Goal: Find contact information: Find contact information

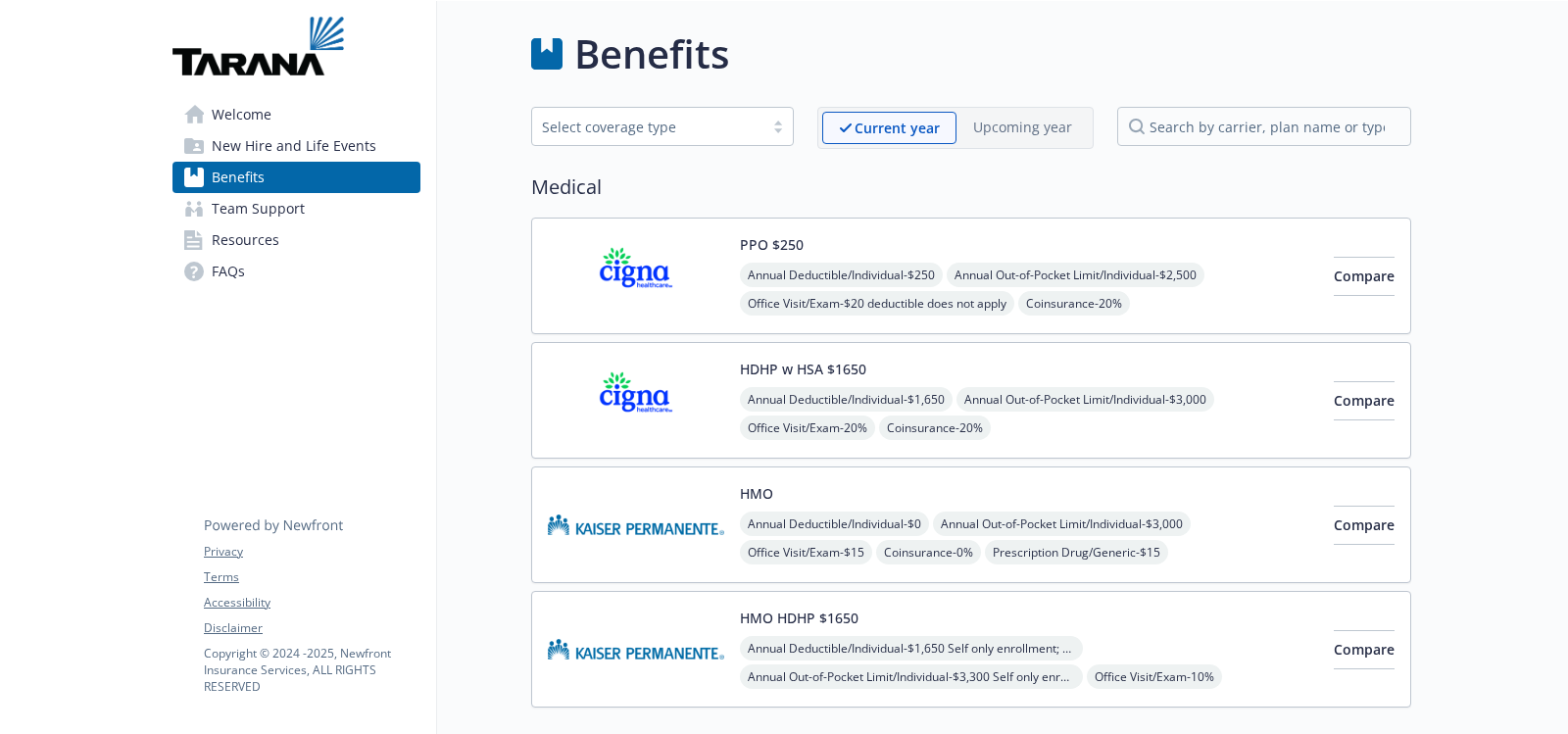
click at [287, 211] on span "Team Support" at bounding box center [258, 209] width 93 height 32
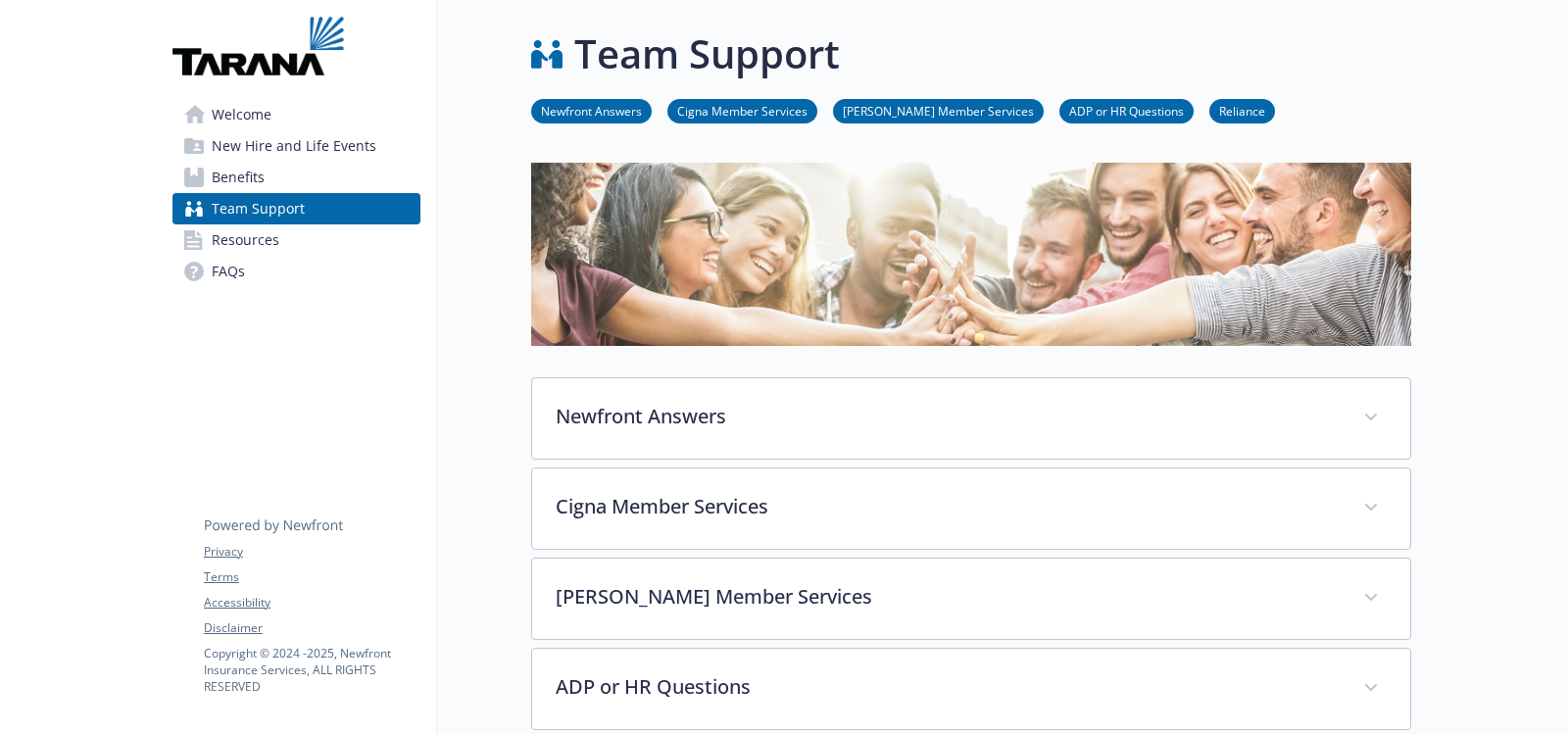
scroll to position [196, 0]
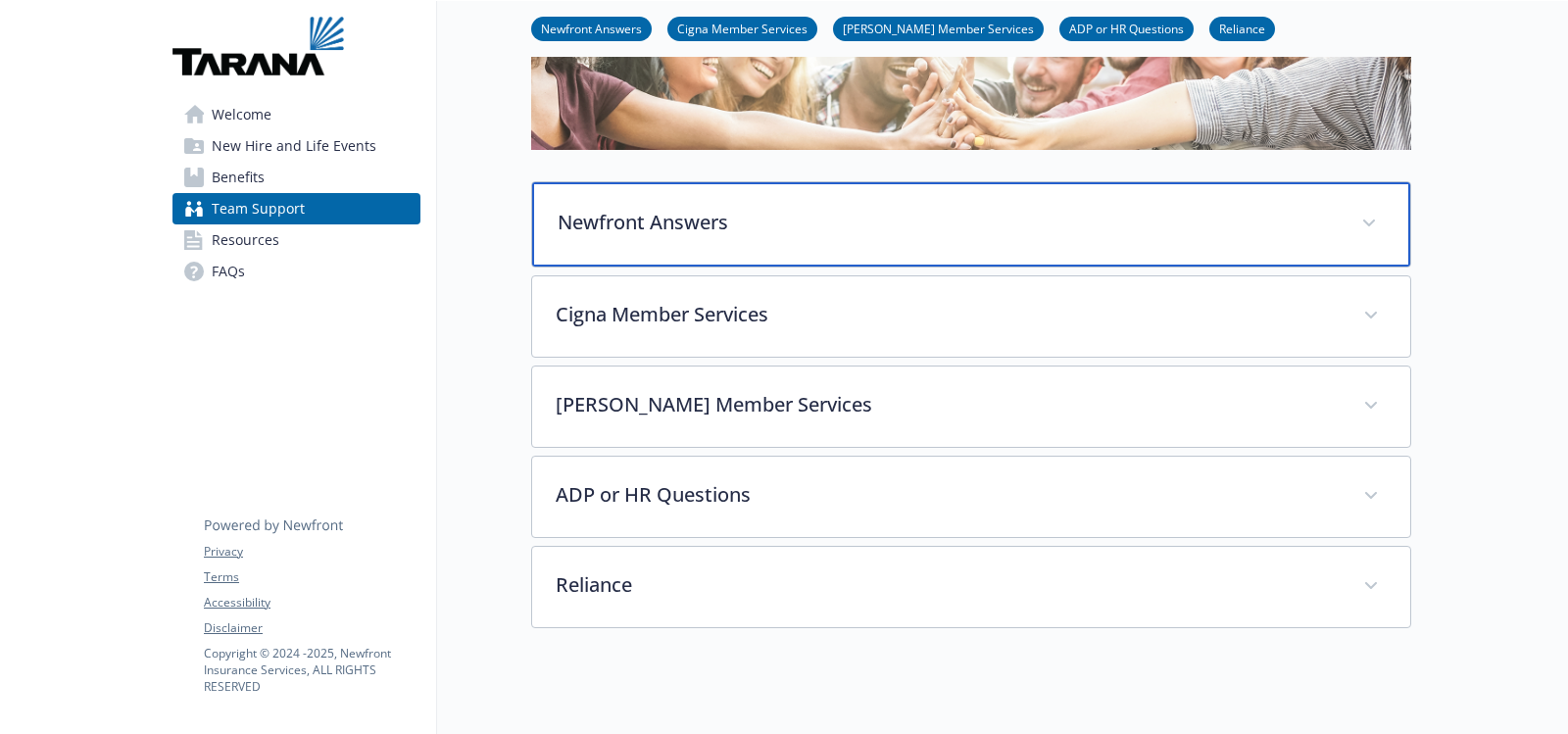
click at [1365, 229] on span at bounding box center [1369, 224] width 32 height 32
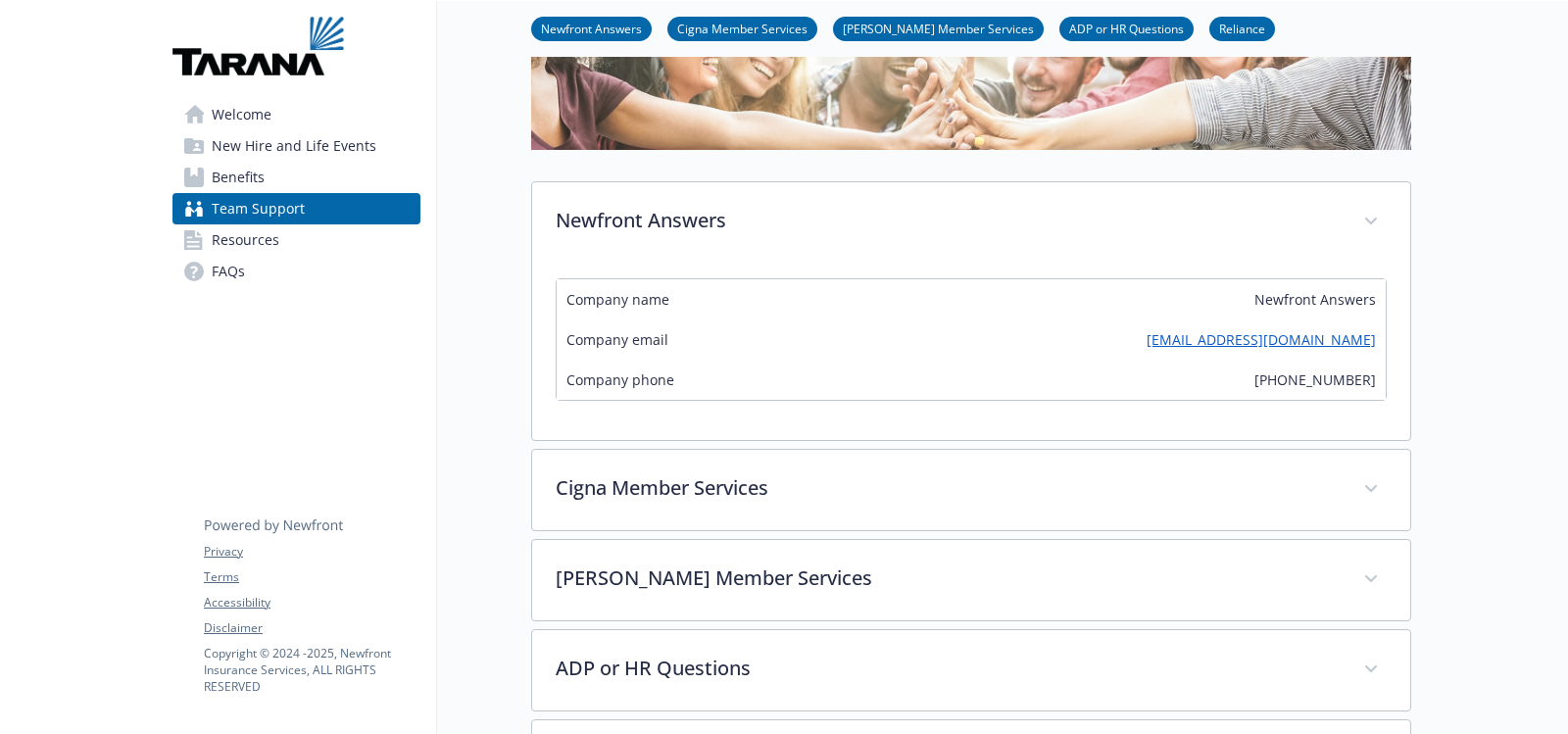
drag, startPoint x: 1378, startPoint y: 341, endPoint x: 1088, endPoint y: 331, distance: 290.2
click at [1088, 331] on div "Company email TaranaWireless@answers.newfront.com" at bounding box center [970, 340] width 829 height 41
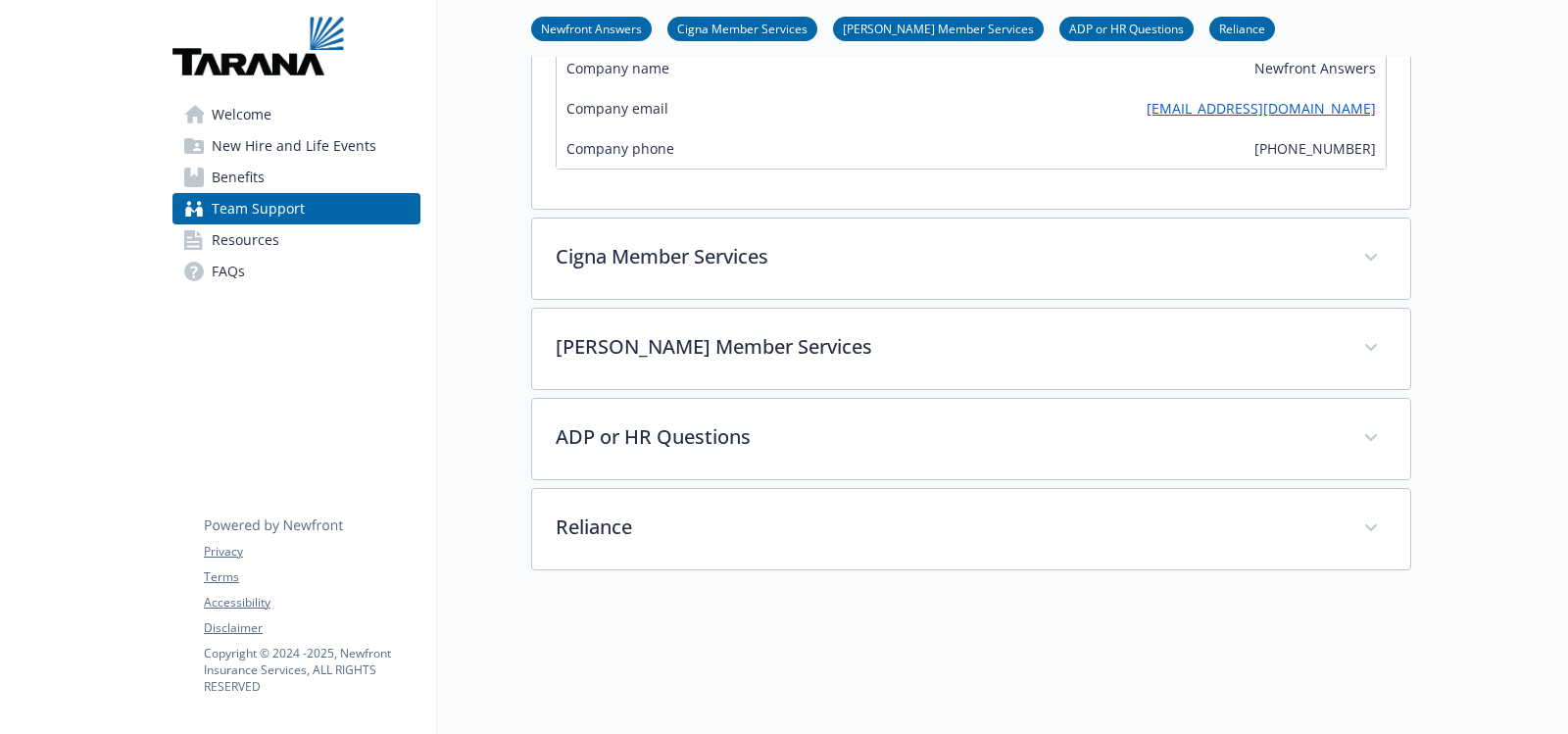
scroll to position [294, 0]
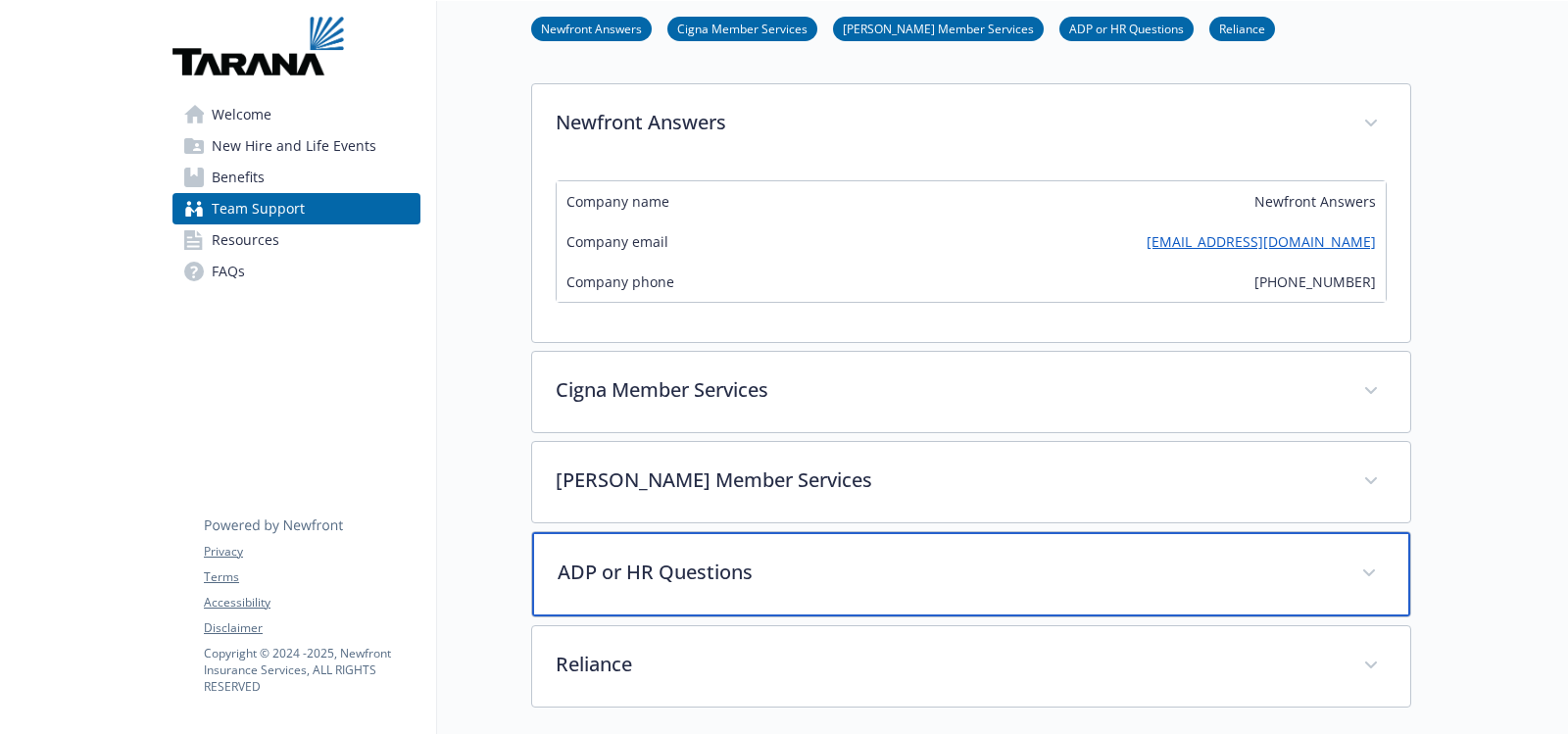
click at [1374, 565] on span at bounding box center [1369, 574] width 32 height 32
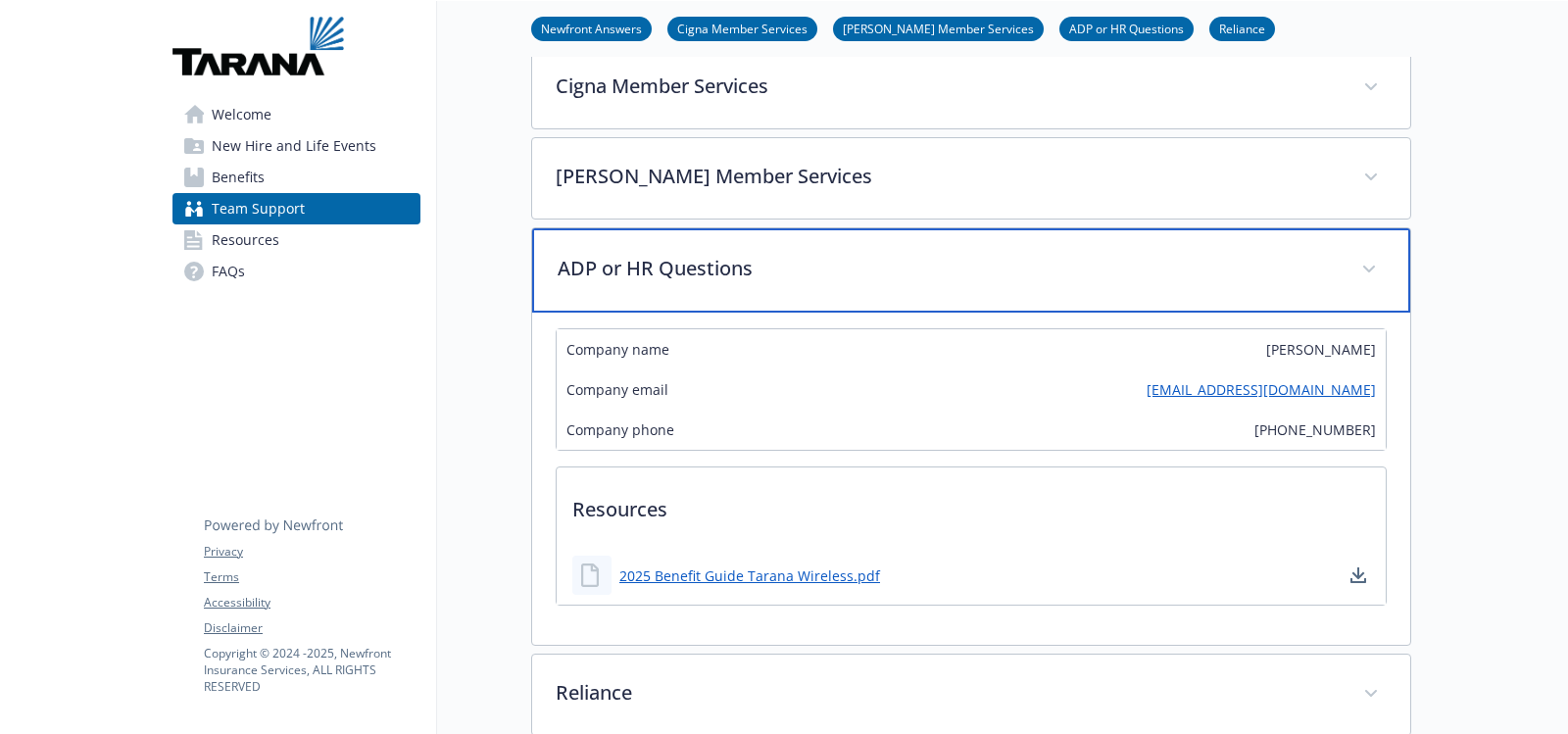
scroll to position [686, 0]
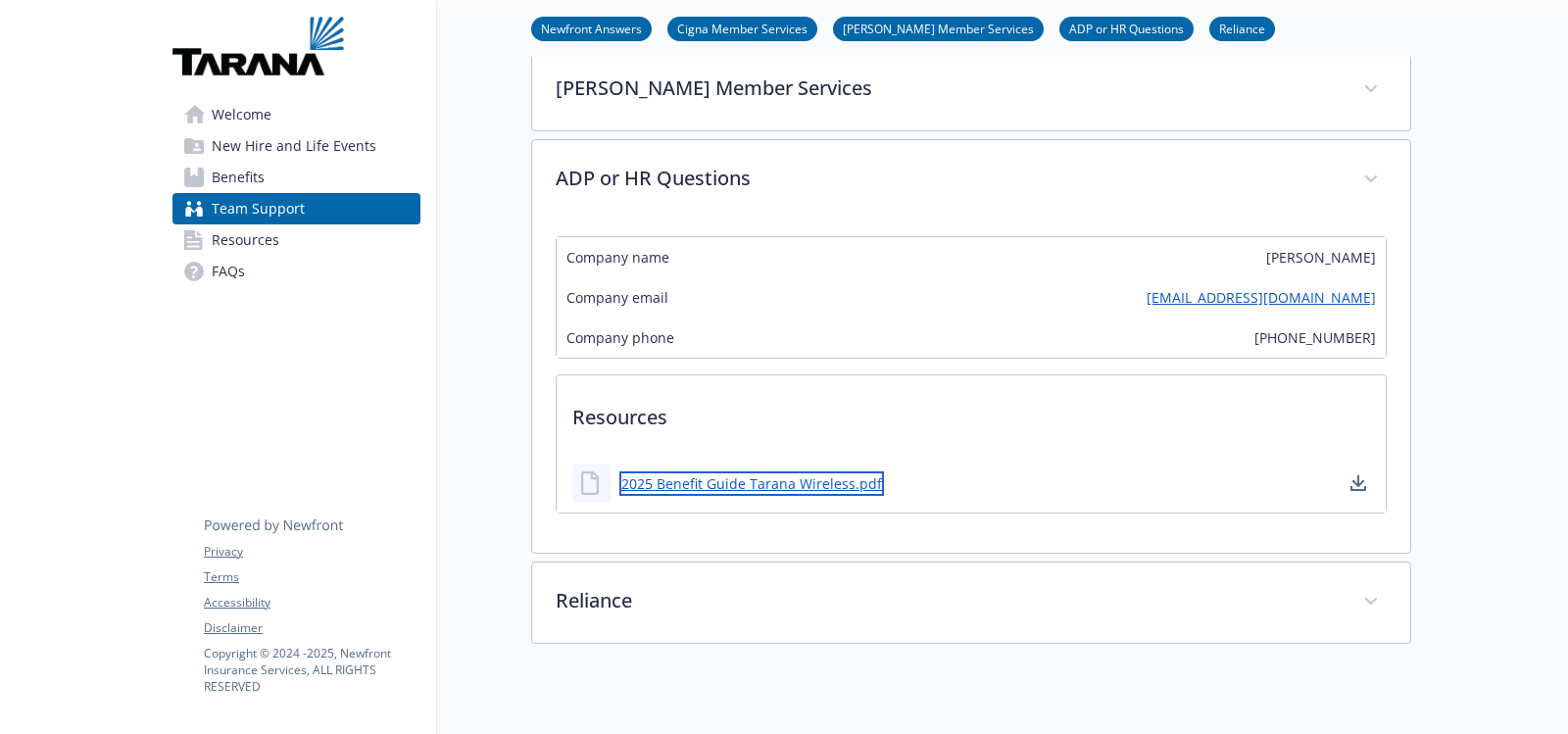
click at [723, 486] on link "2025 Benefit Guide Tarana Wireless.pdf" at bounding box center [750, 483] width 264 height 25
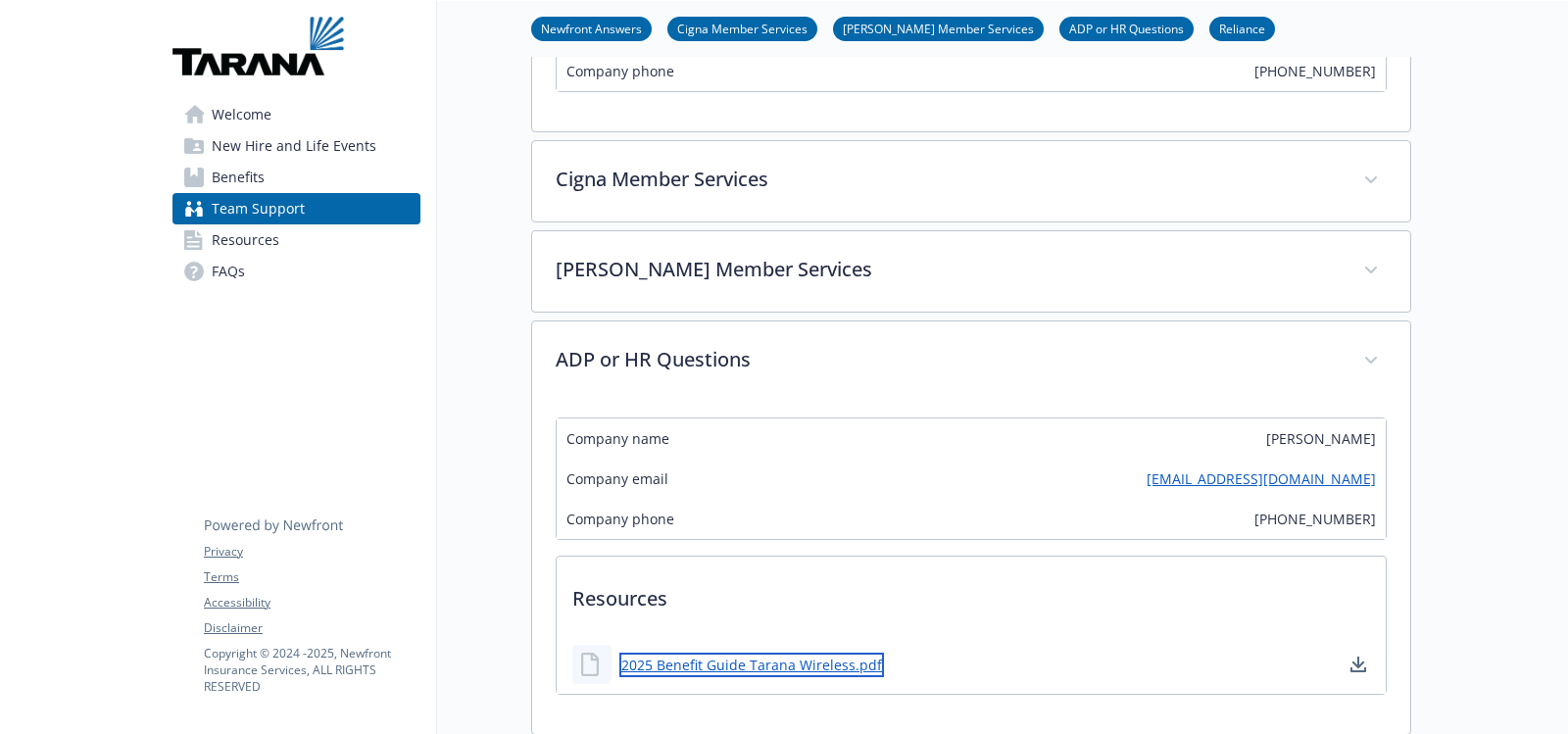
scroll to position [490, 0]
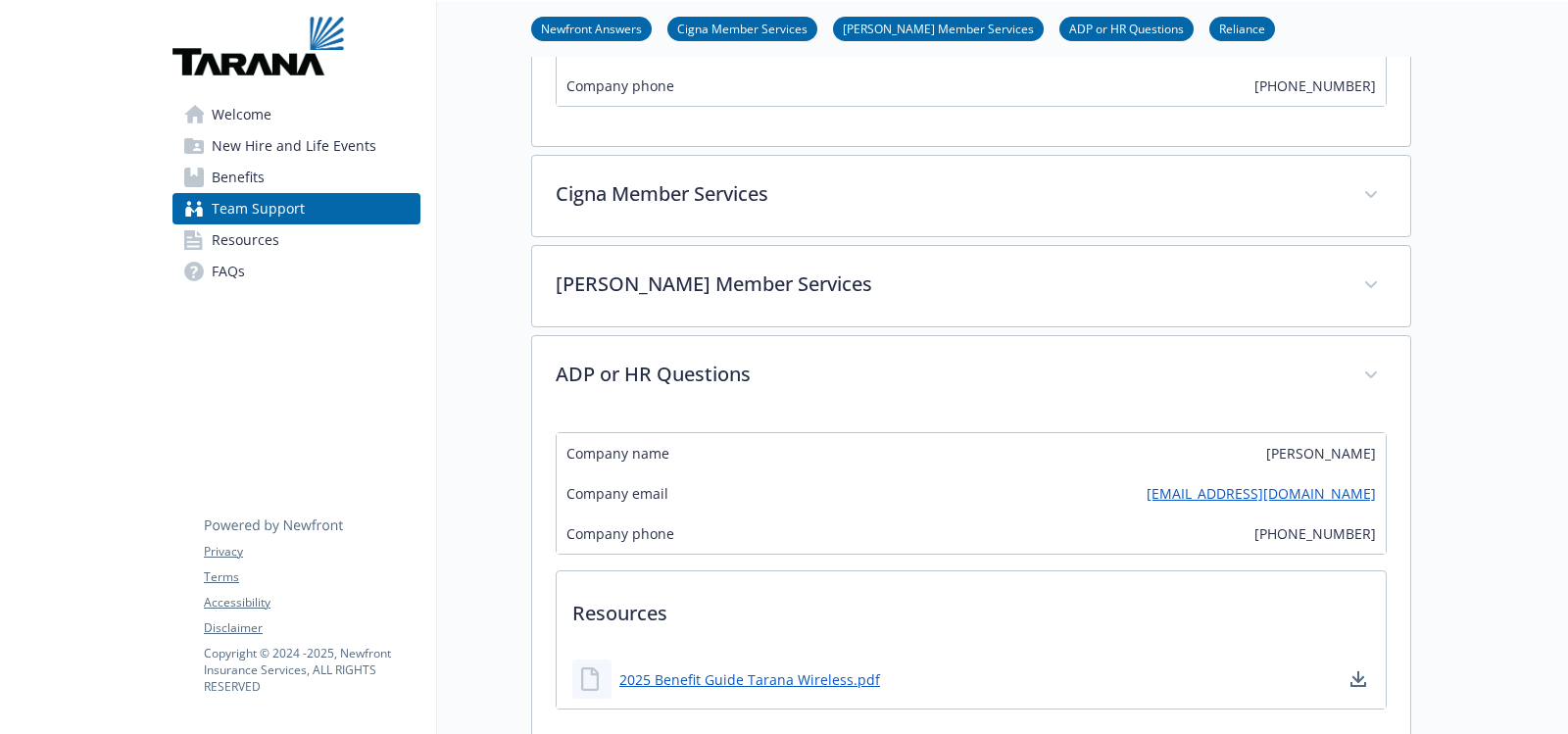
click at [260, 239] on span "Resources" at bounding box center [245, 241] width 67 height 32
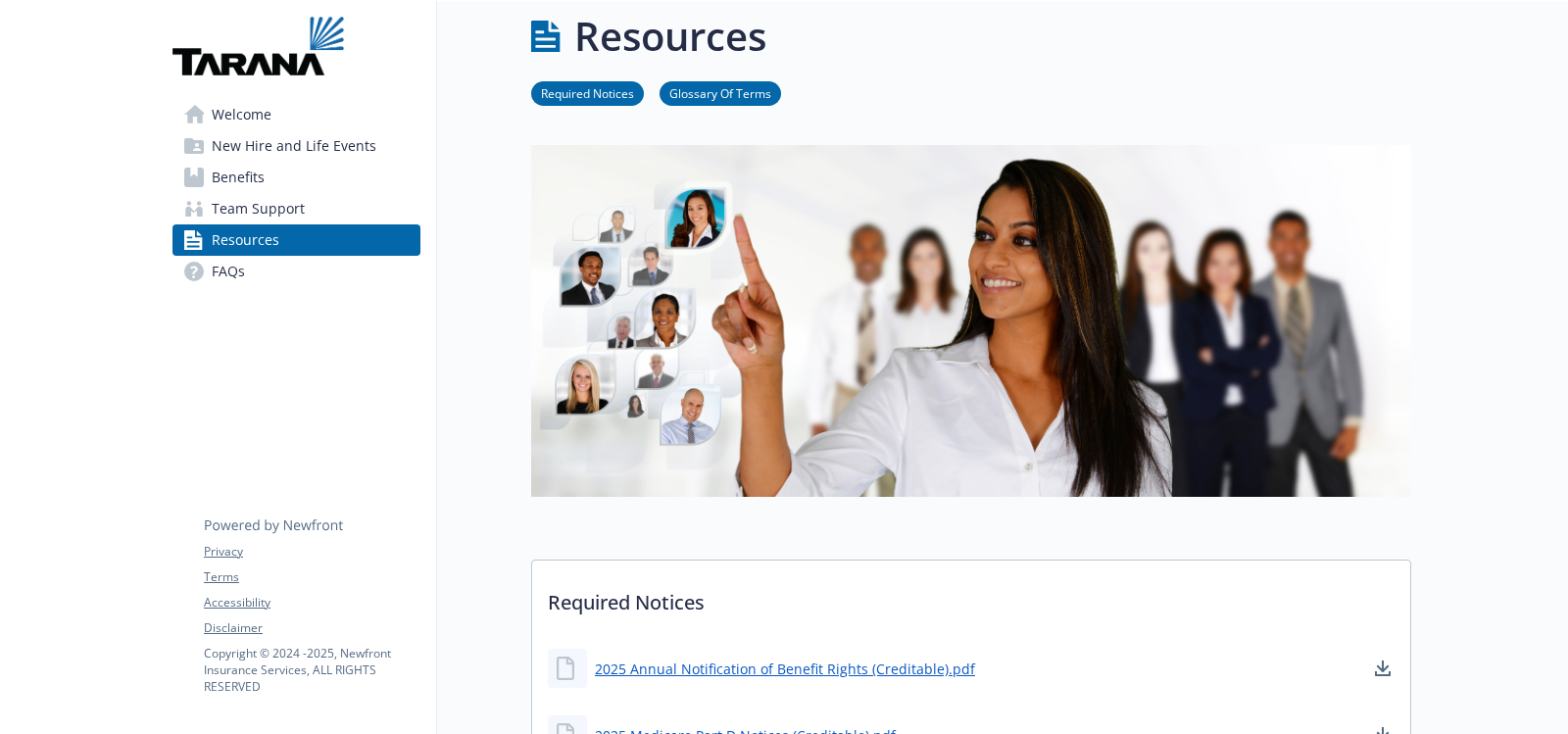
scroll to position [490, 0]
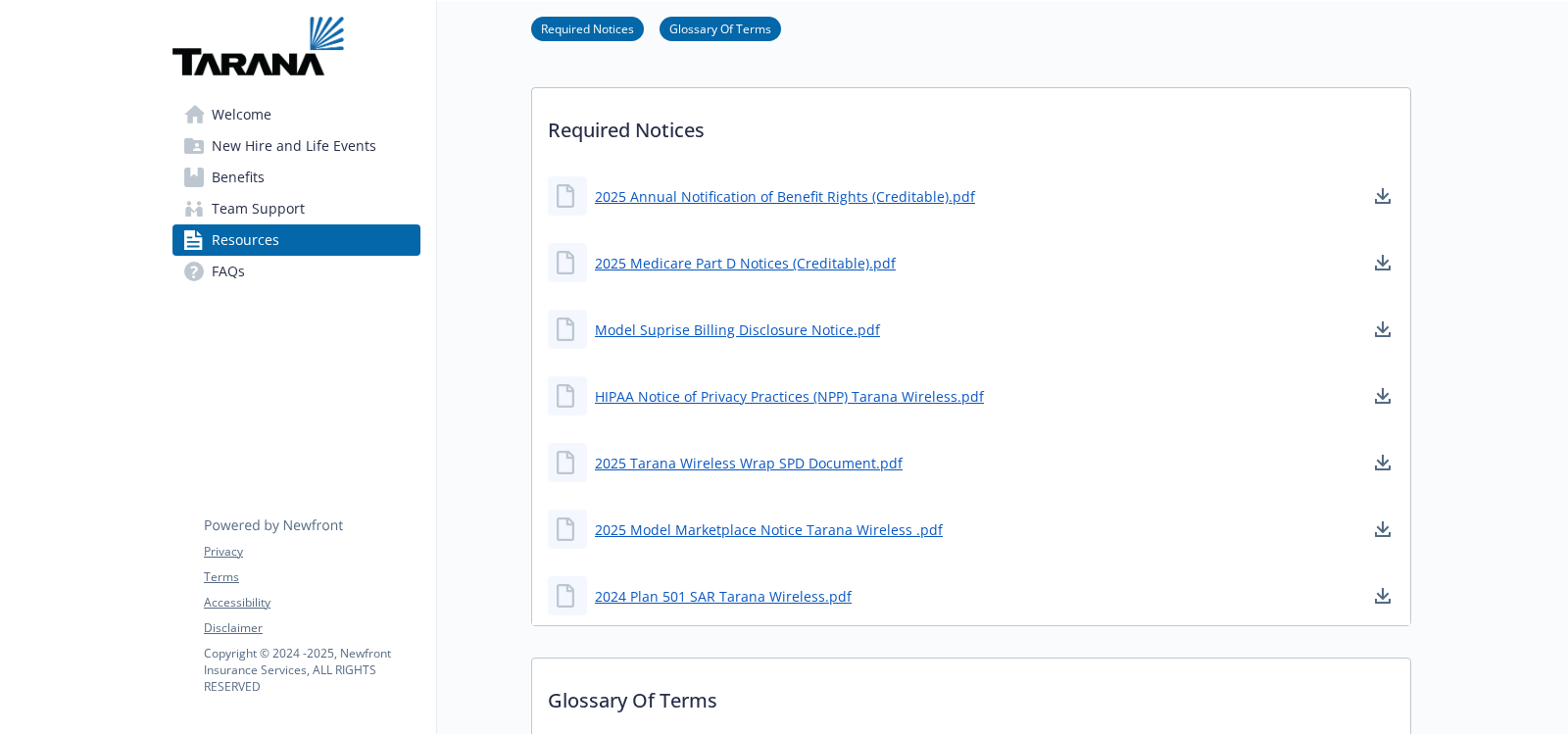
click at [224, 273] on span "FAQs" at bounding box center [229, 271] width 34 height 32
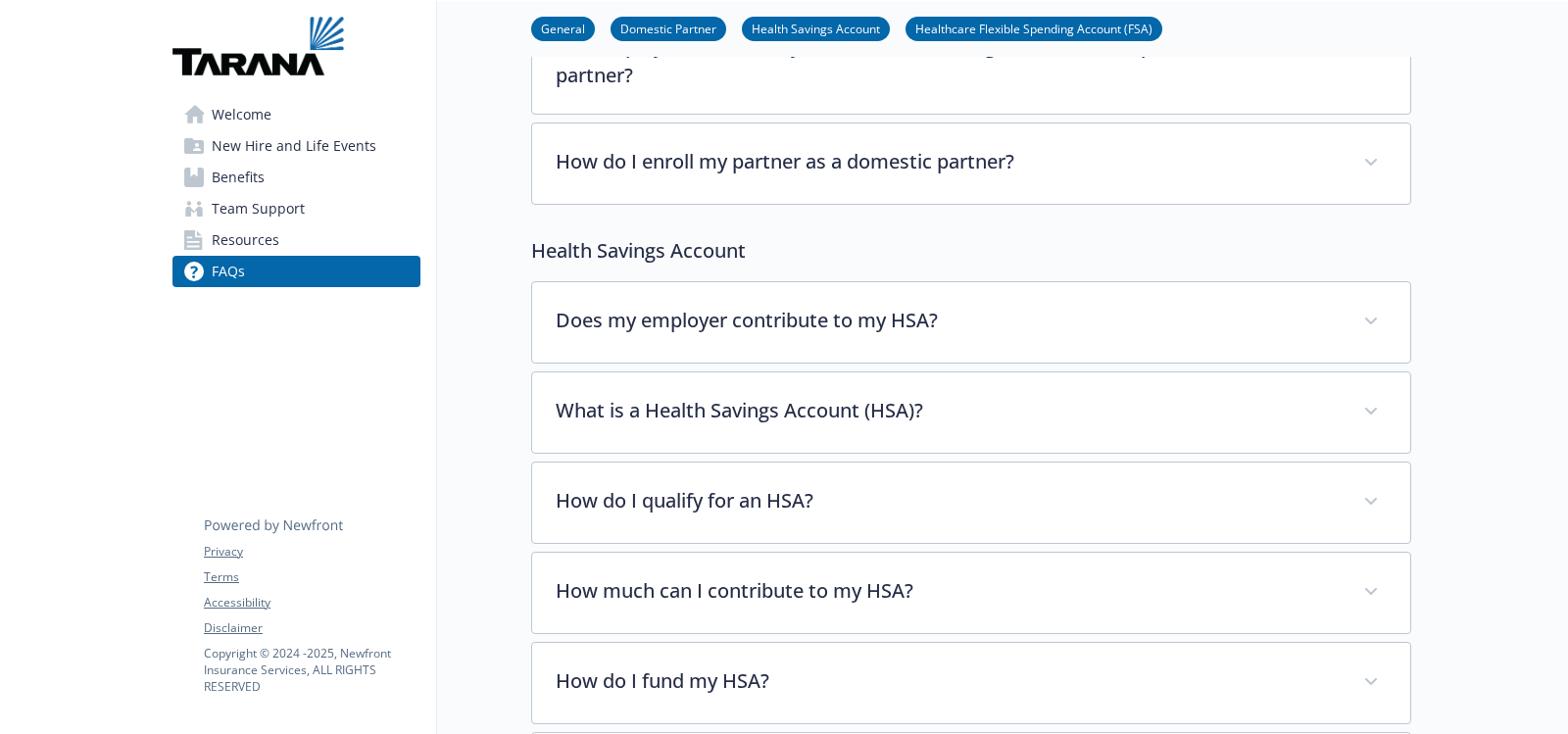
scroll to position [883, 0]
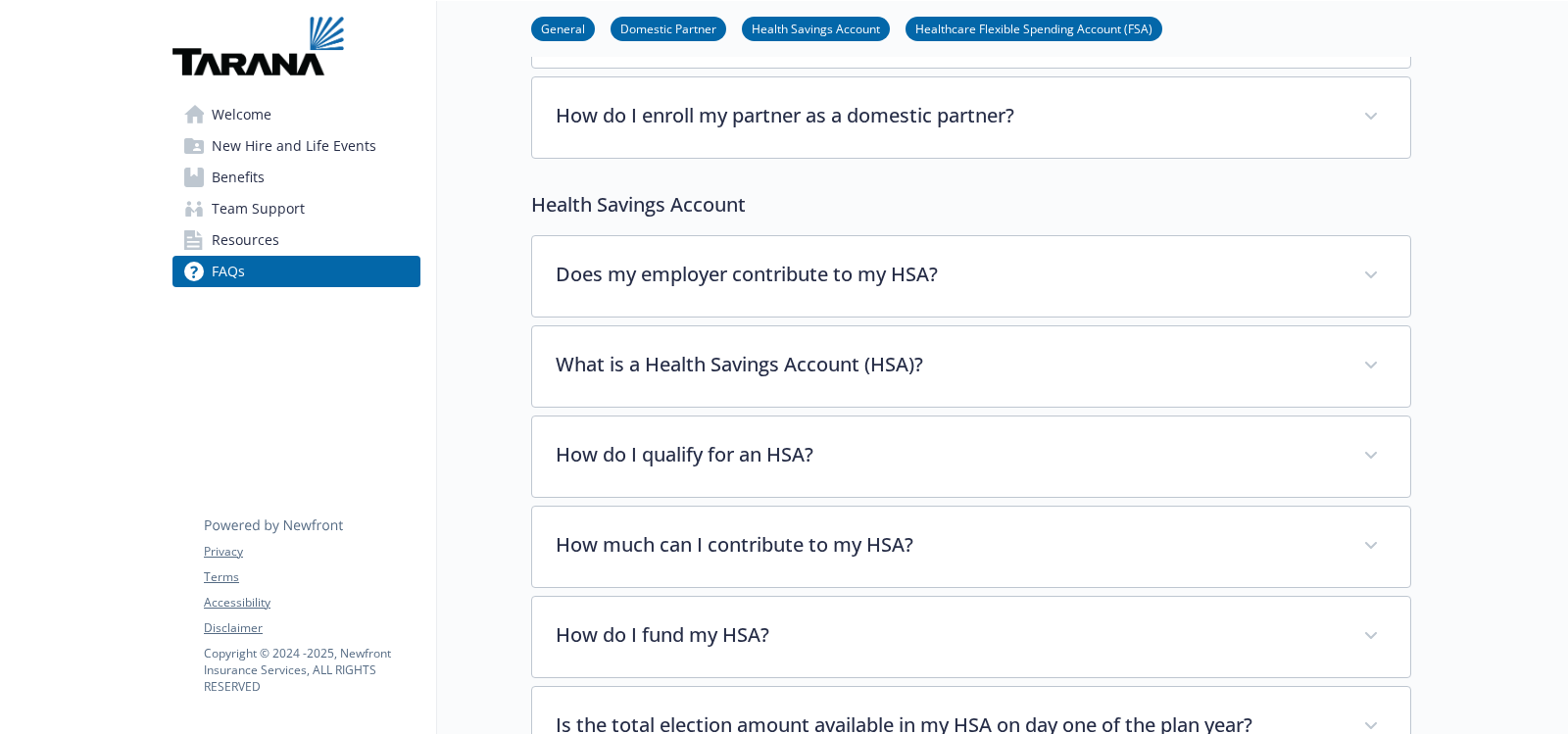
click at [277, 205] on span "Team Support" at bounding box center [258, 209] width 93 height 32
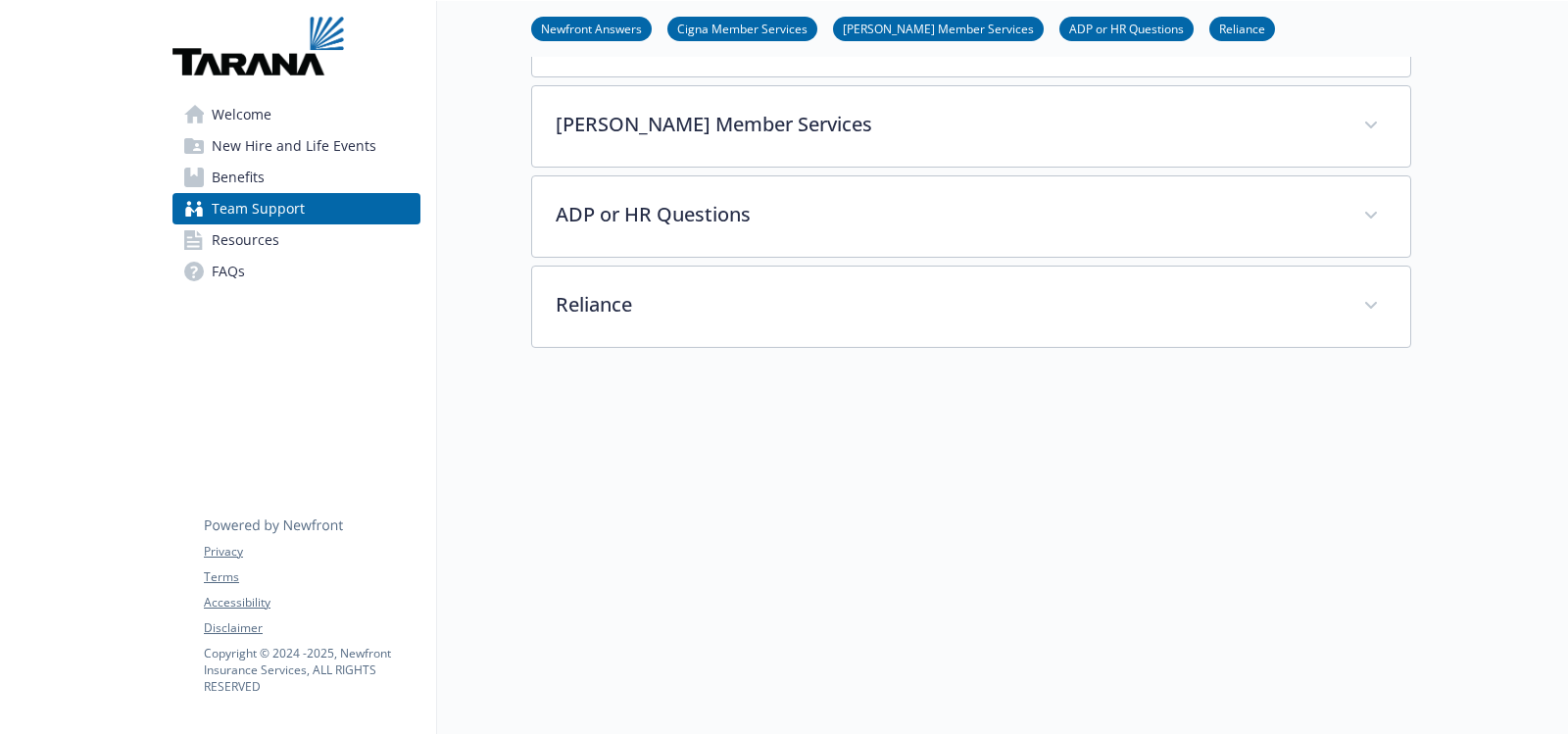
scroll to position [489, 0]
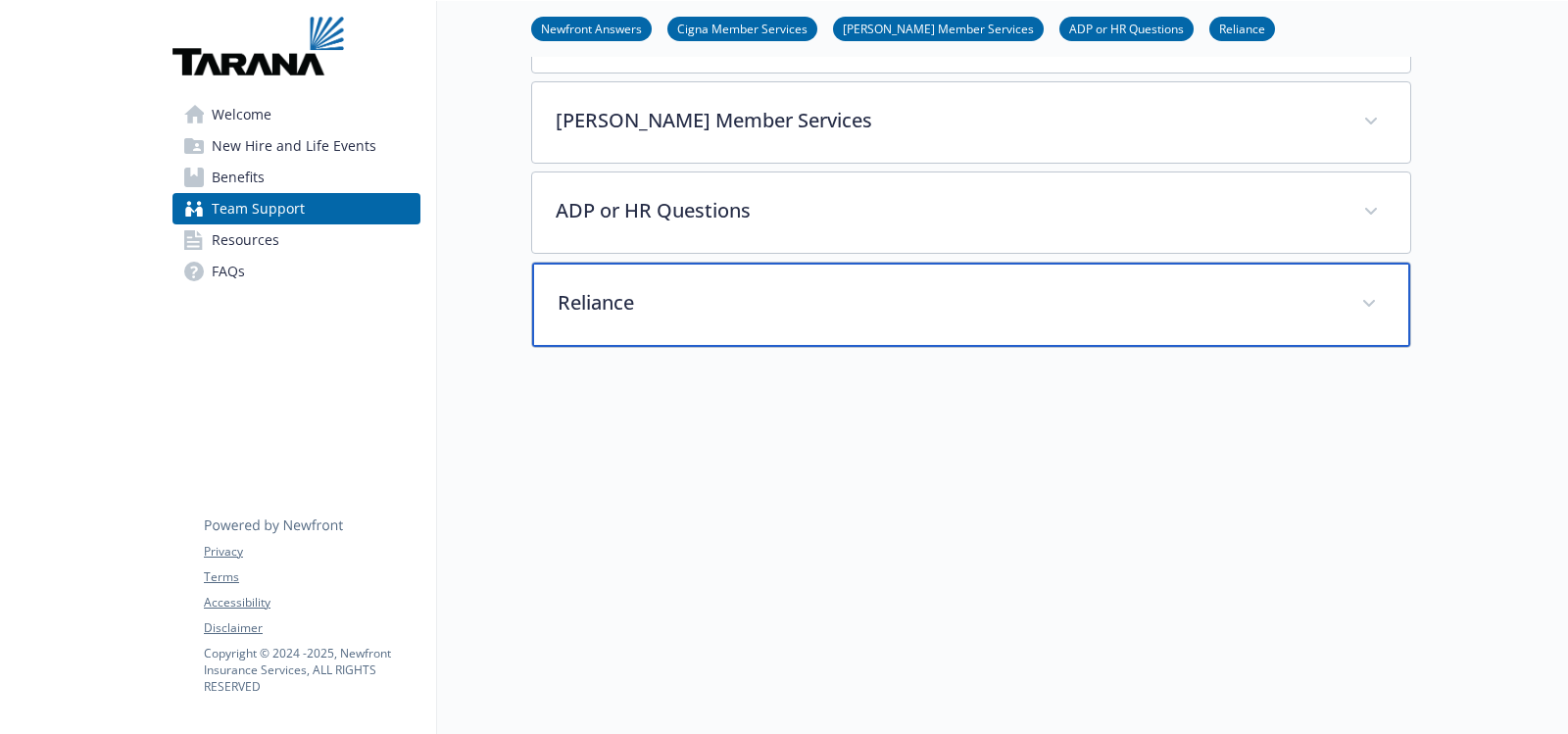
click at [664, 288] on p "Reliance" at bounding box center [947, 303] width 780 height 30
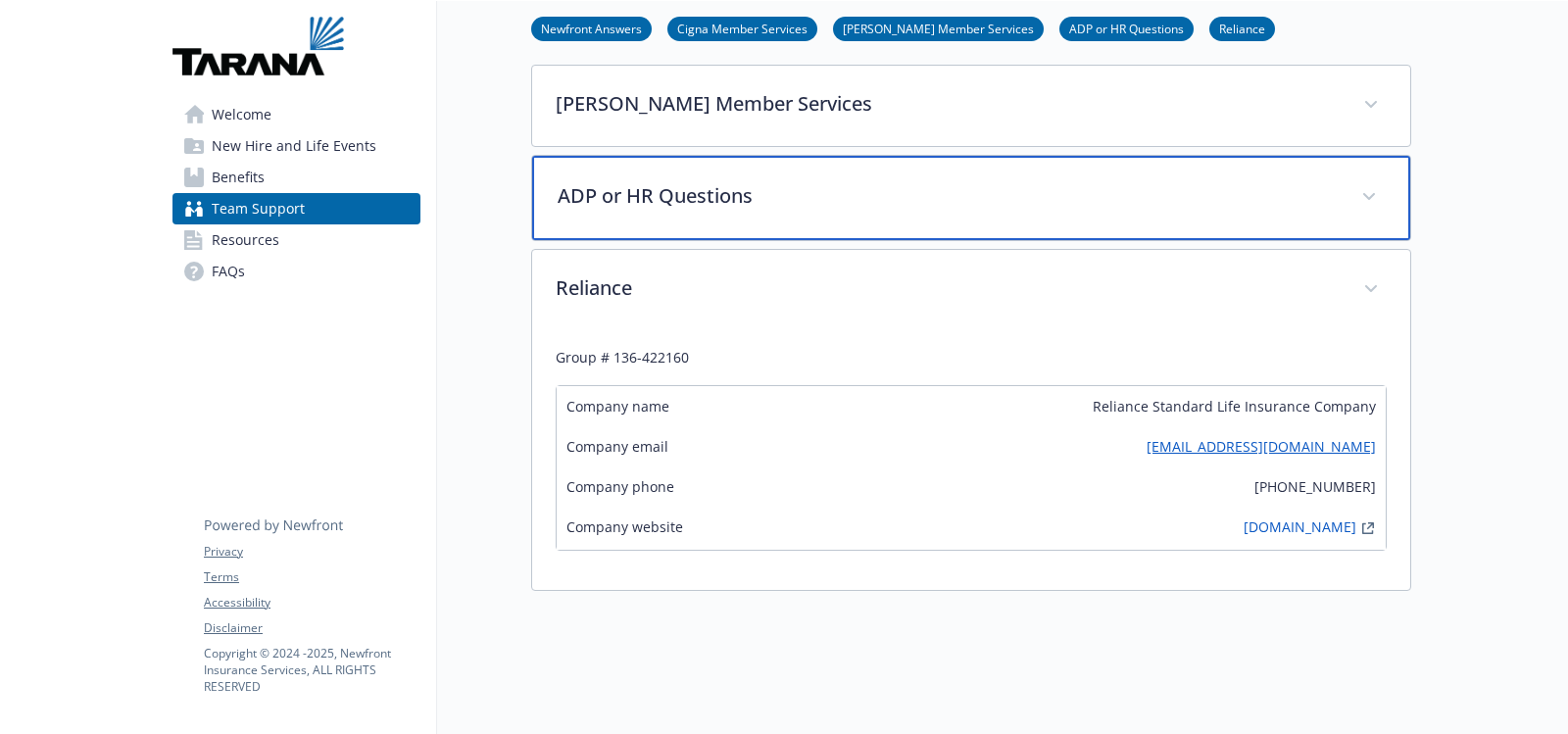
click at [659, 184] on p "ADP or HR Questions" at bounding box center [947, 196] width 780 height 30
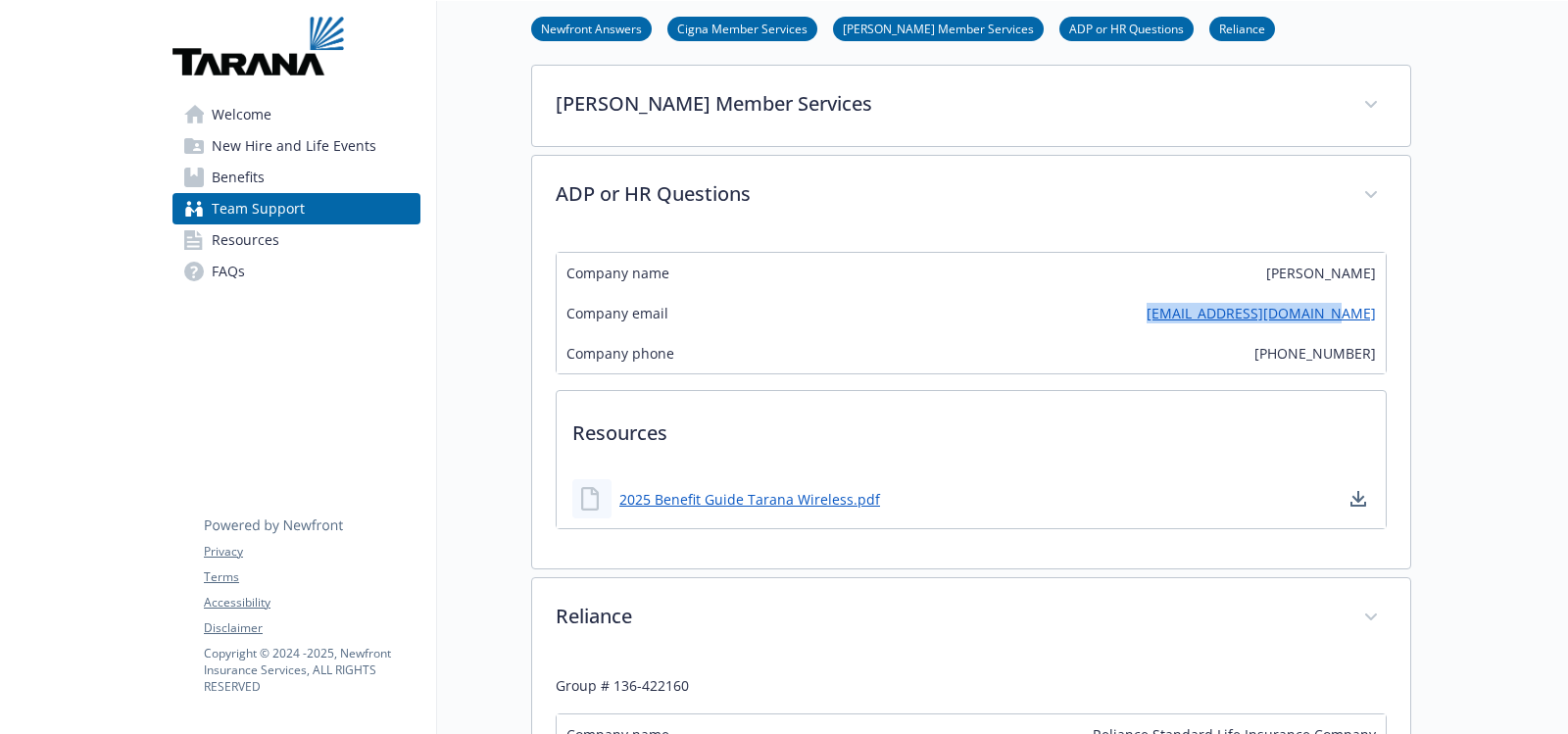
drag, startPoint x: 1188, startPoint y: 325, endPoint x: 1383, endPoint y: 320, distance: 195.1
click at [1383, 320] on div "Company email abeck@taranawireless.com" at bounding box center [970, 313] width 829 height 41
copy link "abeck@taranawireless.com"
